Goal: Information Seeking & Learning: Understand process/instructions

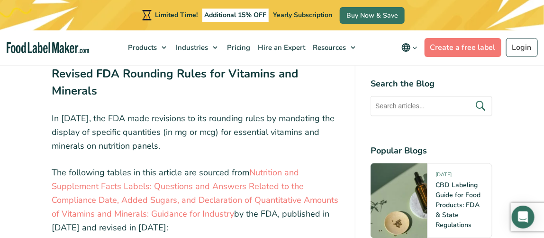
scroll to position [1681, 0]
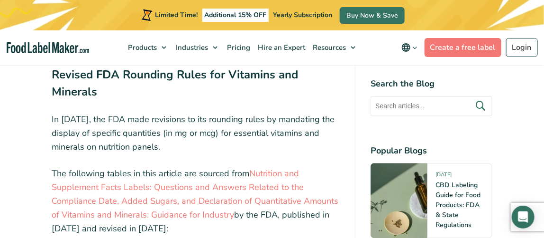
drag, startPoint x: 176, startPoint y: 129, endPoint x: 170, endPoint y: 149, distance: 20.4
copy td "Refer to the FDA Food Labeling Guide"
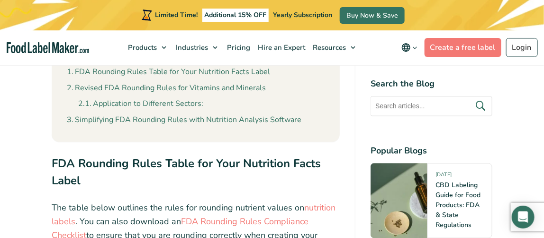
scroll to position [517, 0]
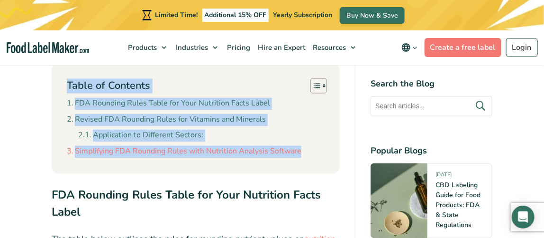
drag, startPoint x: 69, startPoint y: 98, endPoint x: 198, endPoint y: 187, distance: 156.8
click at [198, 173] on div "Table of Contents Toggle FDA Rounding Rules Table for Your Nutrition Facts Labe…" at bounding box center [196, 118] width 288 height 110
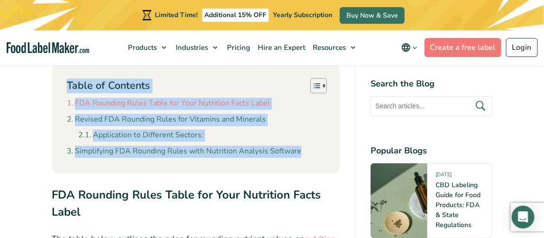
copy div "Table of Contents Toggle FDA Rounding Rules Table for Your Nutrition Facts Labe…"
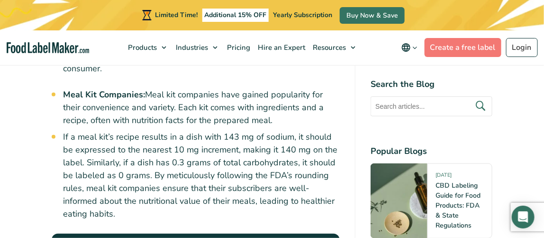
scroll to position [3557, 0]
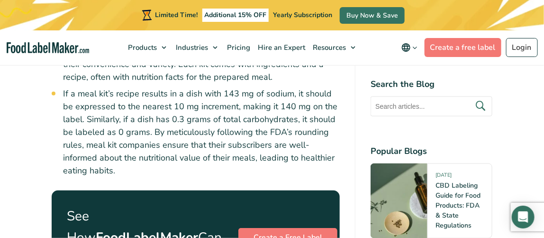
drag, startPoint x: 52, startPoint y: 140, endPoint x: 272, endPoint y: 191, distance: 226.2
copy div "LOR Ipsumdol Sitam Conse adi Elit Seddoeius Tempo Incid Utl etdol magna aliquae…"
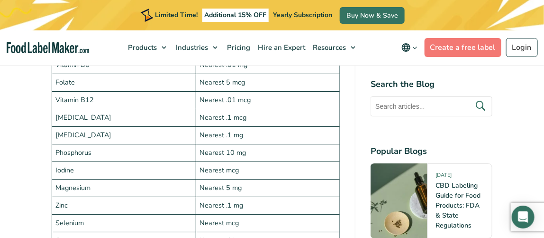
scroll to position [2135, 0]
